Goal: Task Accomplishment & Management: Use online tool/utility

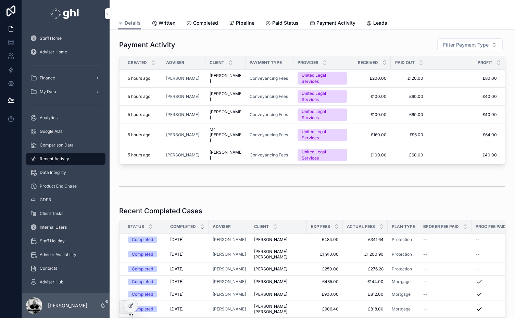
click at [40, 120] on span "Analytics" at bounding box center [49, 117] width 18 height 5
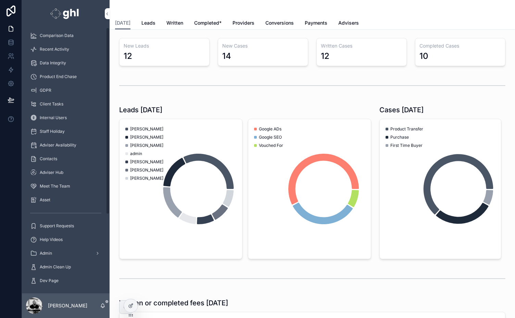
click at [107, 273] on div "Staff Home Adviser Home Finance My Data Analytics Google ADs Comparison Data Re…" at bounding box center [66, 105] width 88 height 366
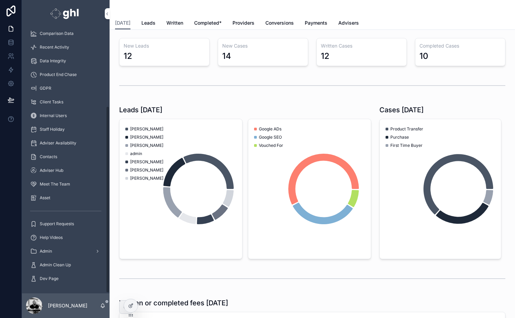
click at [61, 266] on span "Admin Clean Up" at bounding box center [55, 264] width 31 height 5
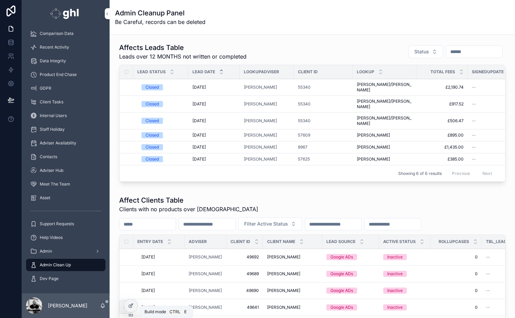
click at [130, 305] on icon at bounding box center [131, 305] width 3 height 3
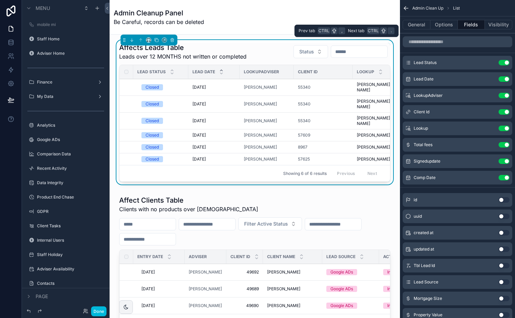
scroll to position [153, 0]
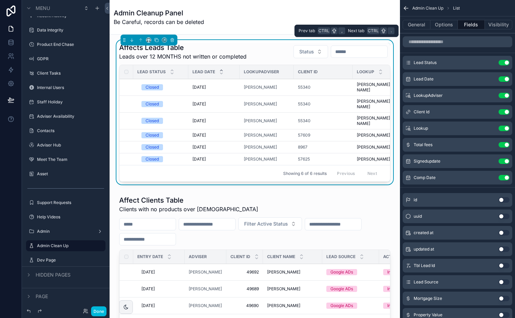
click at [501, 112] on button "Use setting" at bounding box center [504, 111] width 11 height 5
click at [501, 126] on button "Use setting" at bounding box center [504, 128] width 11 height 5
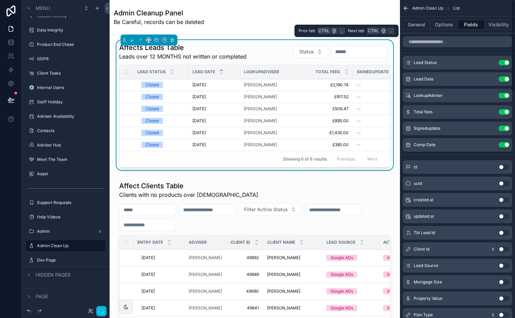
click at [451, 42] on input "scrollable content" at bounding box center [458, 41] width 110 height 11
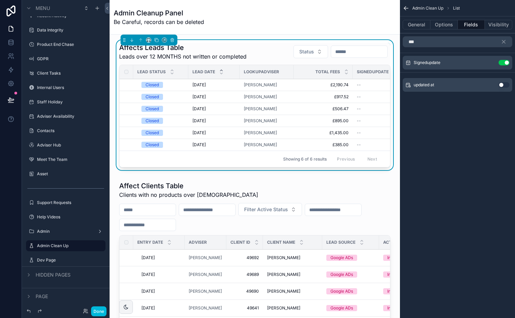
type input "***"
click at [506, 84] on button "Use setting" at bounding box center [504, 84] width 11 height 5
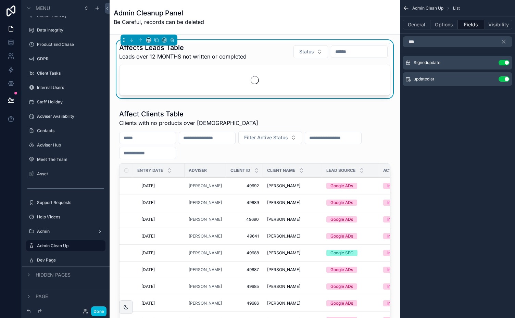
click at [506, 42] on icon "scrollable content" at bounding box center [504, 42] width 6 height 6
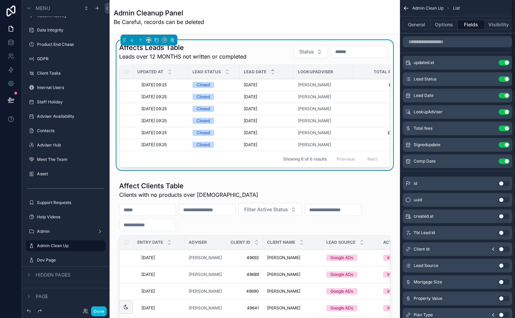
click at [442, 26] on button "Options" at bounding box center [444, 25] width 27 height 10
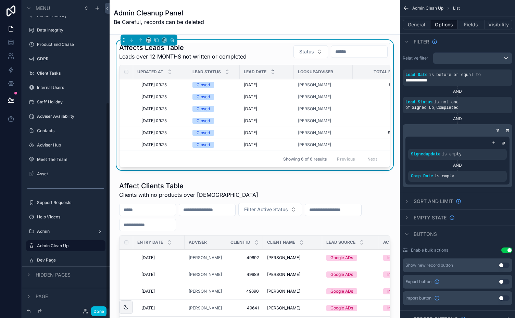
click at [97, 310] on button "Done" at bounding box center [98, 312] width 15 height 10
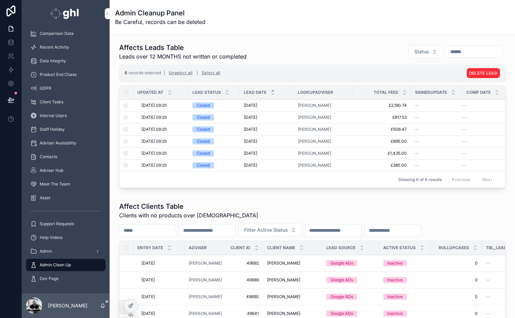
click at [482, 71] on span "DELETE LEAD" at bounding box center [483, 73] width 28 height 5
click at [498, 59] on icon "scrollable content" at bounding box center [498, 59] width 5 height 5
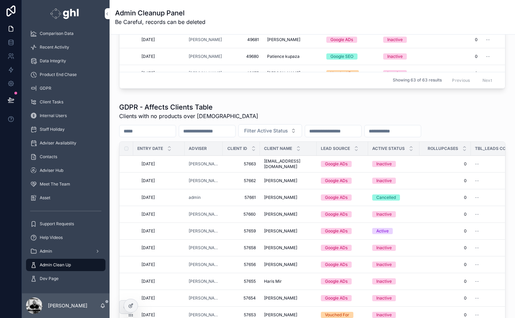
scroll to position [324, 0]
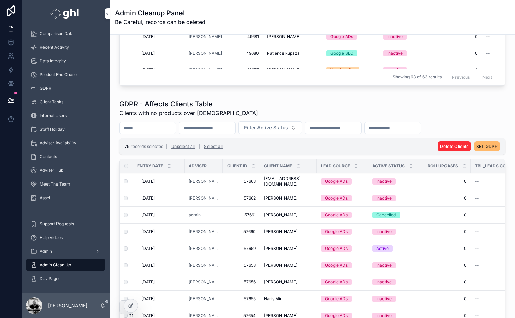
click at [483, 146] on span "SET GDPR" at bounding box center [486, 146] width 21 height 5
click at [498, 130] on icon "scrollable content" at bounding box center [498, 131] width 5 height 5
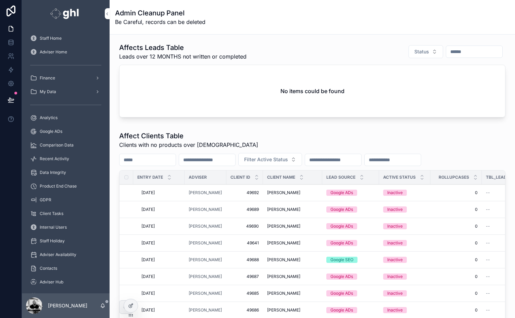
scroll to position [324, 0]
